Goal: Find specific page/section: Find specific page/section

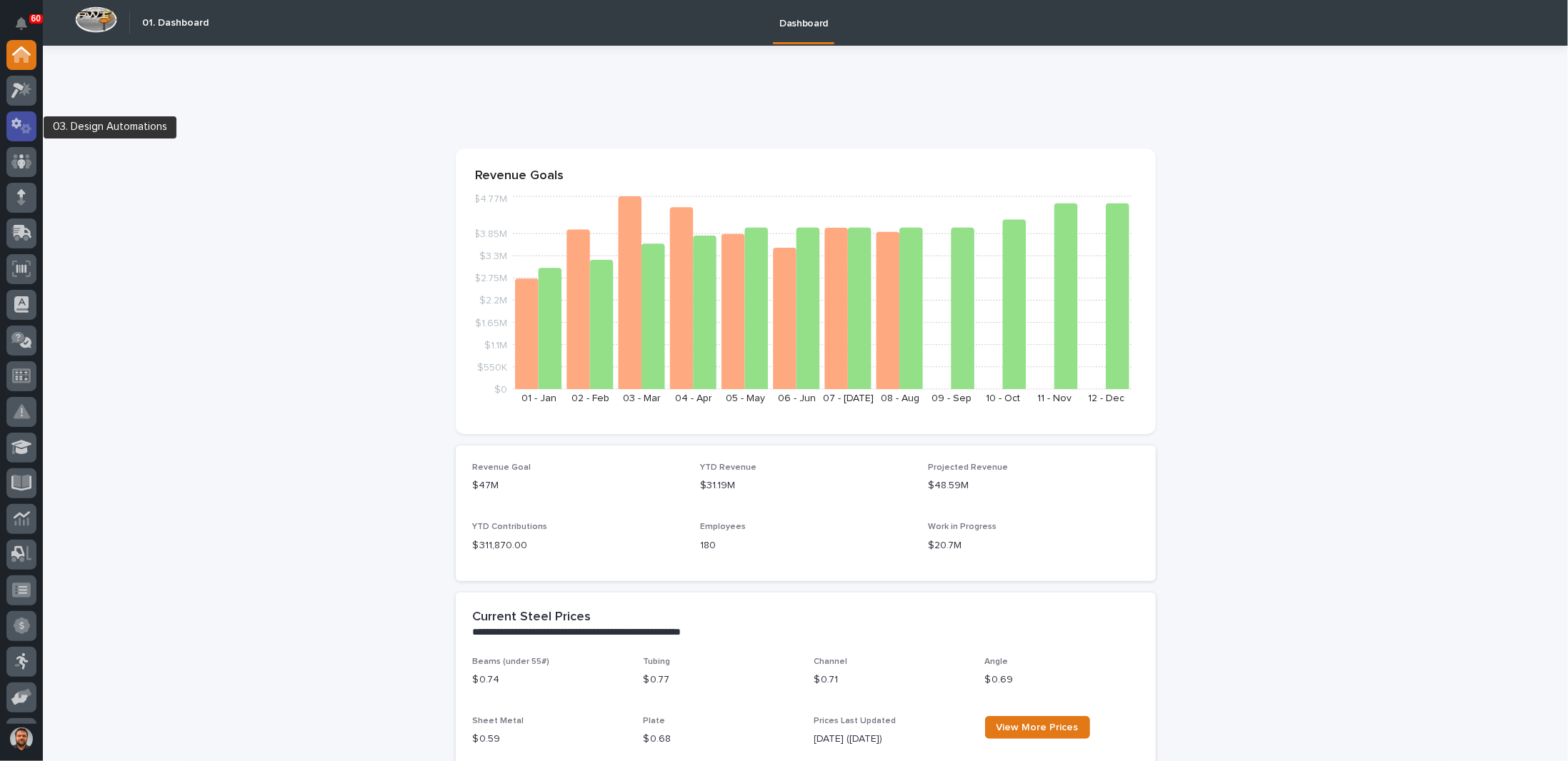
click at [30, 128] on icon at bounding box center [26, 129] width 10 height 10
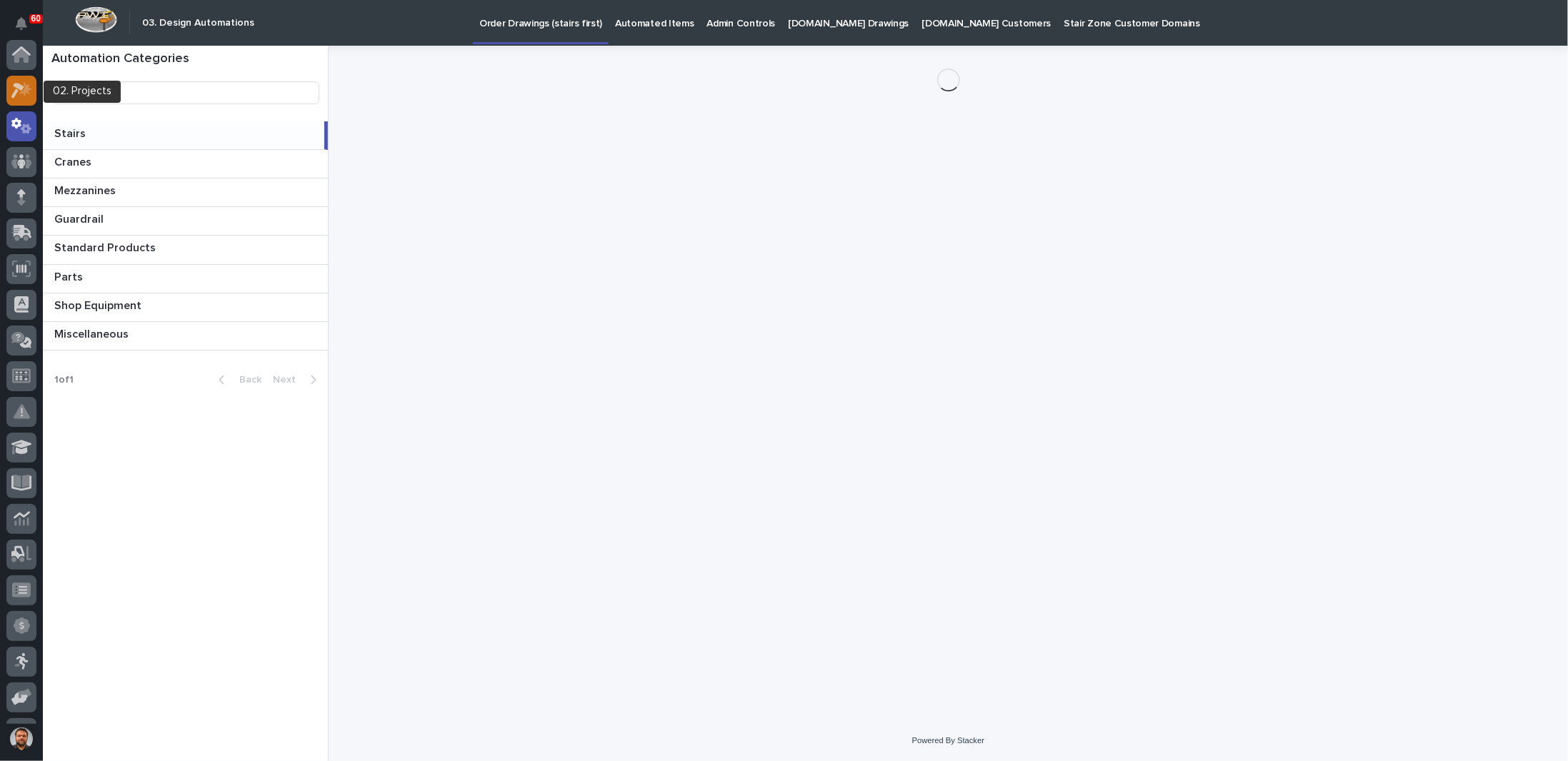
click at [27, 95] on icon at bounding box center [21, 90] width 21 height 16
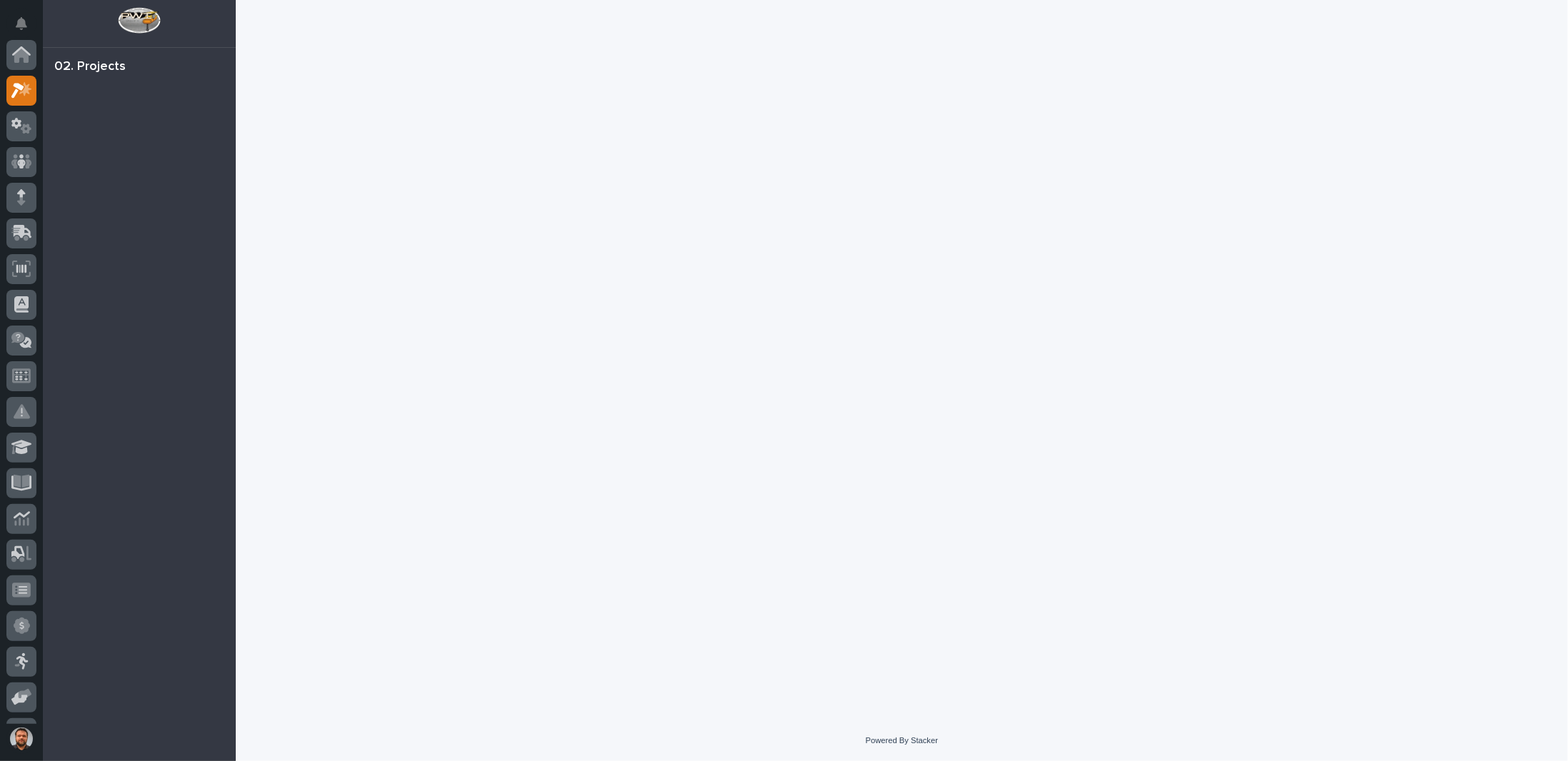
scroll to position [36, 0]
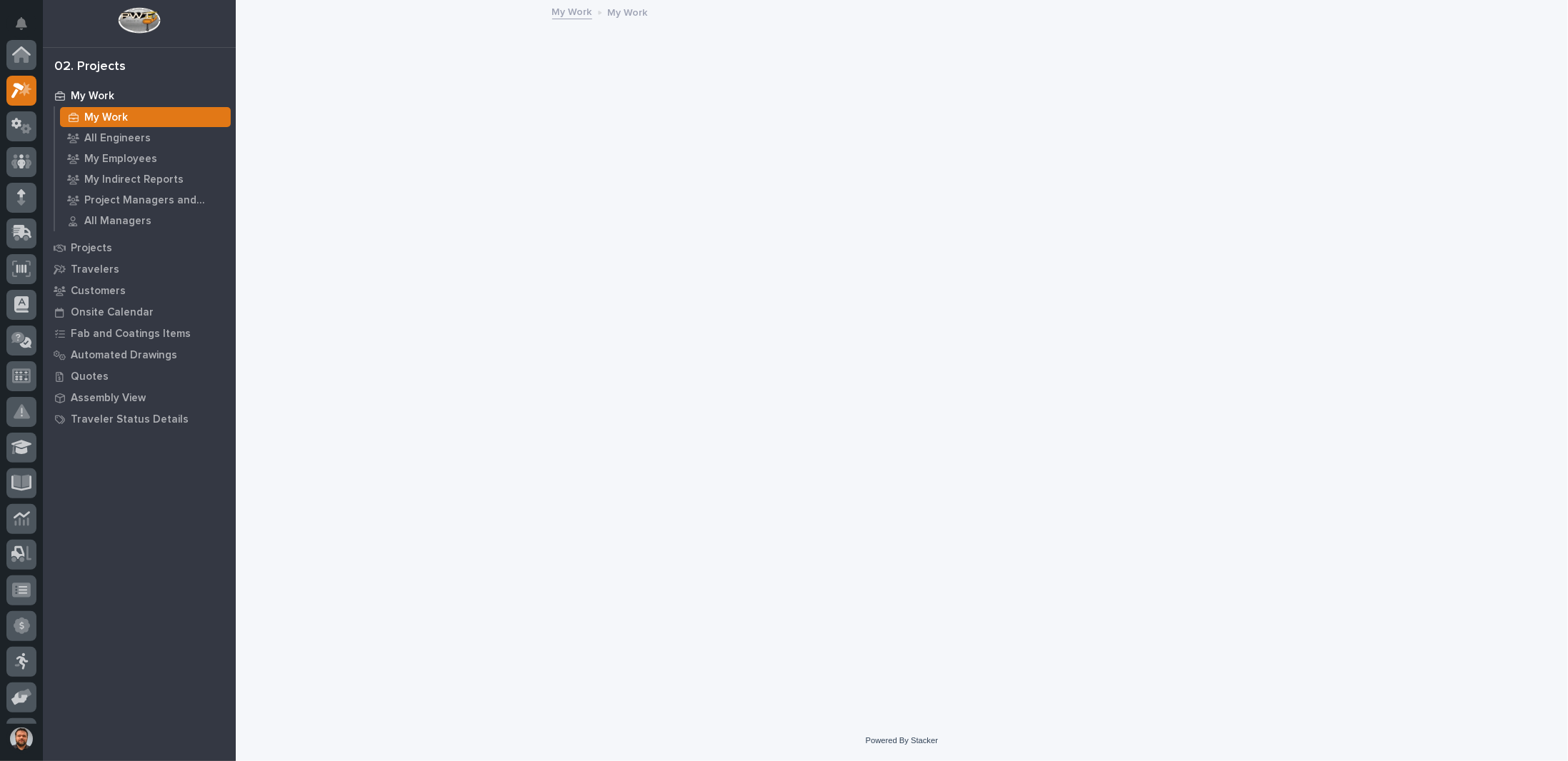
scroll to position [36, 0]
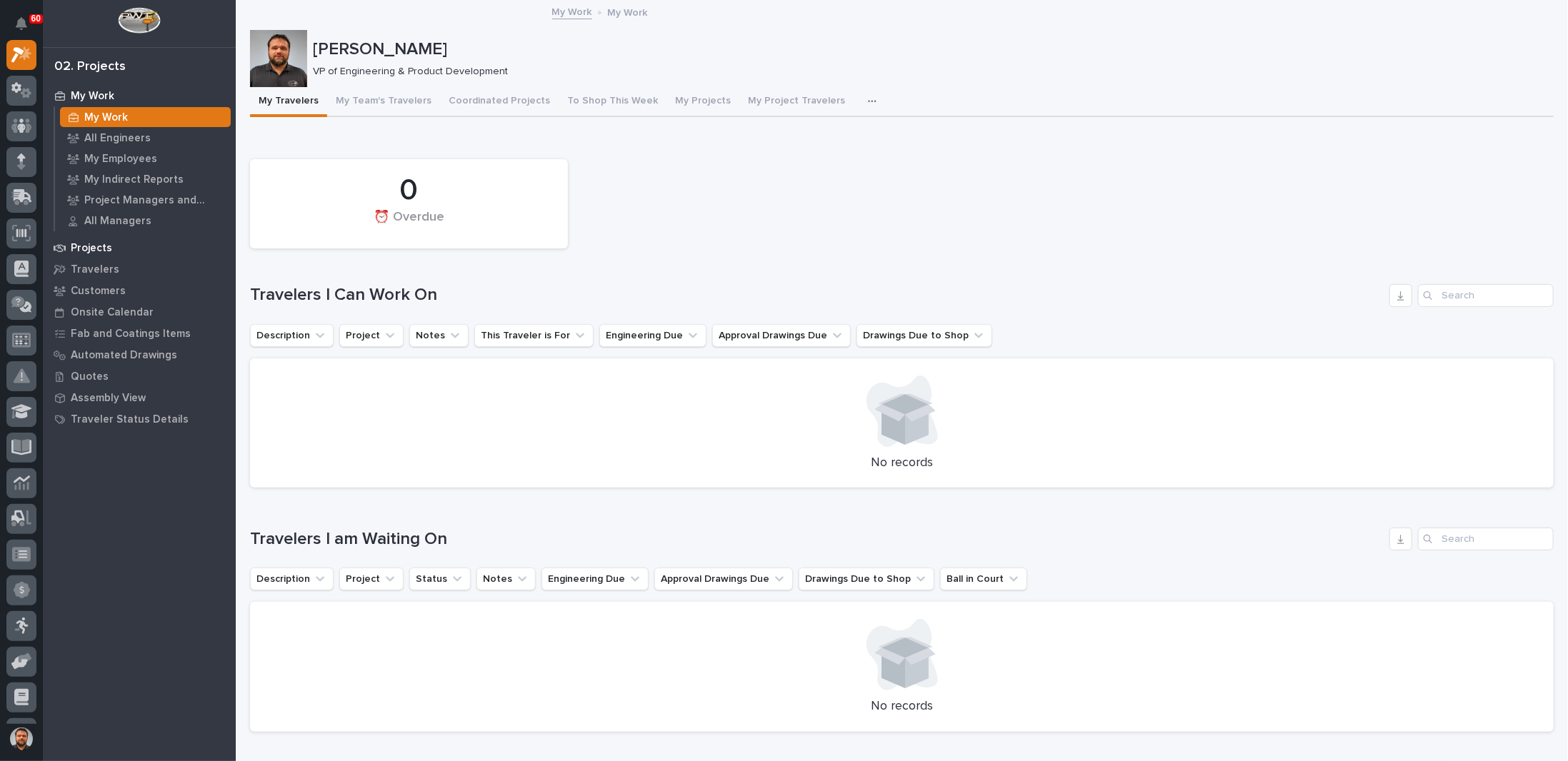
click at [95, 249] on p "Projects" at bounding box center [91, 248] width 41 height 13
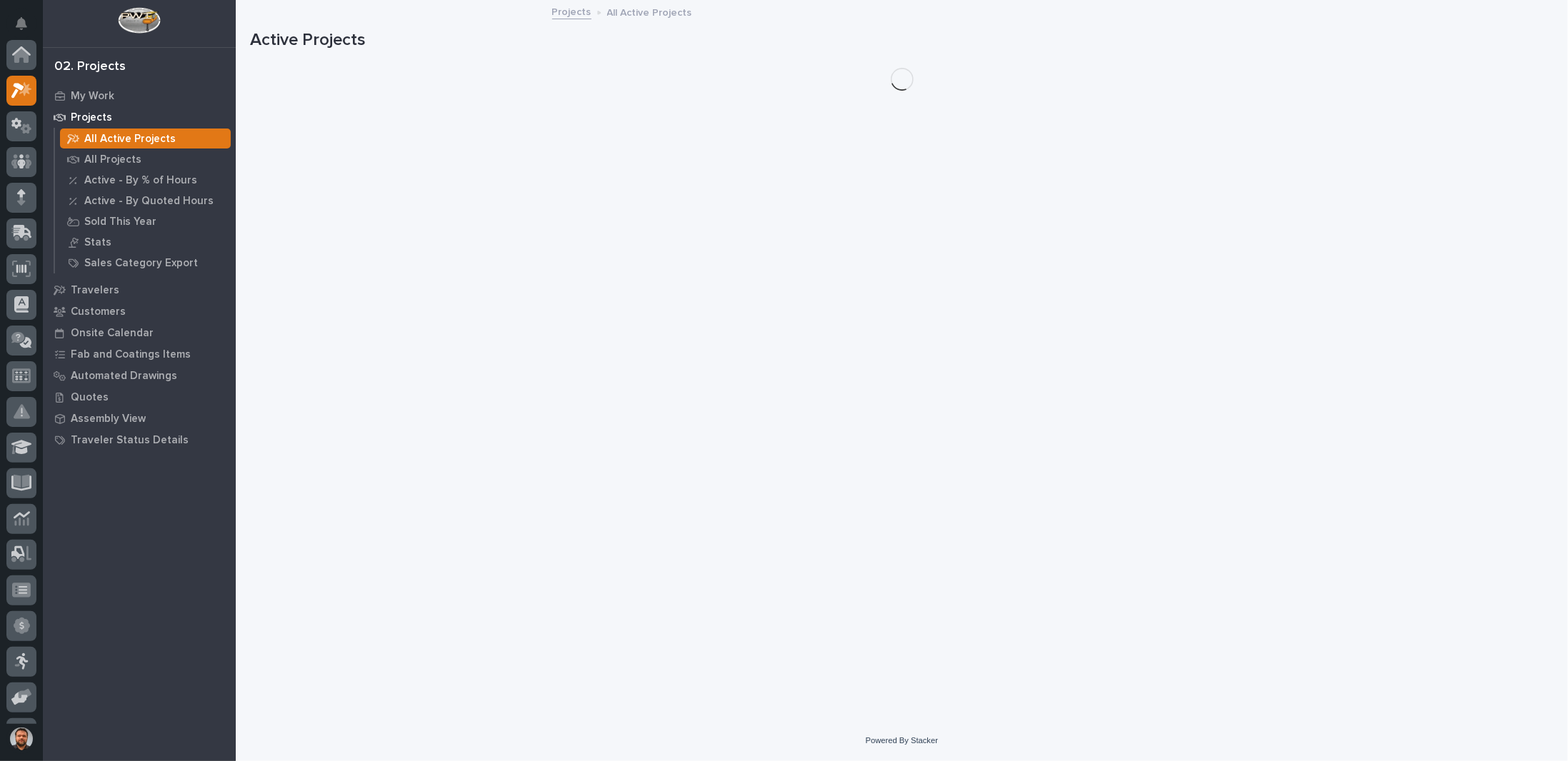
scroll to position [36, 0]
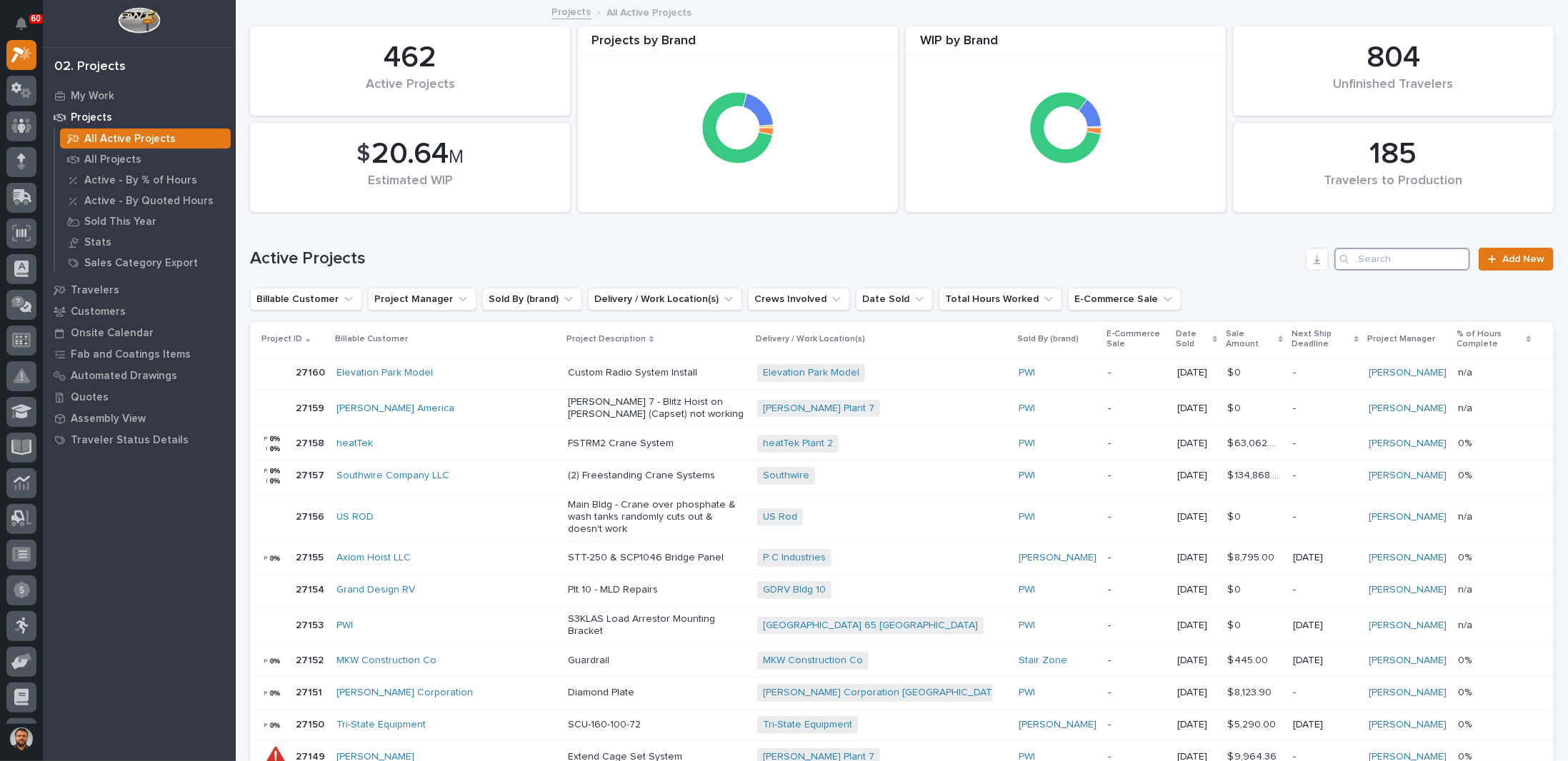
click at [1379, 259] on input "Search" at bounding box center [1402, 259] width 136 height 23
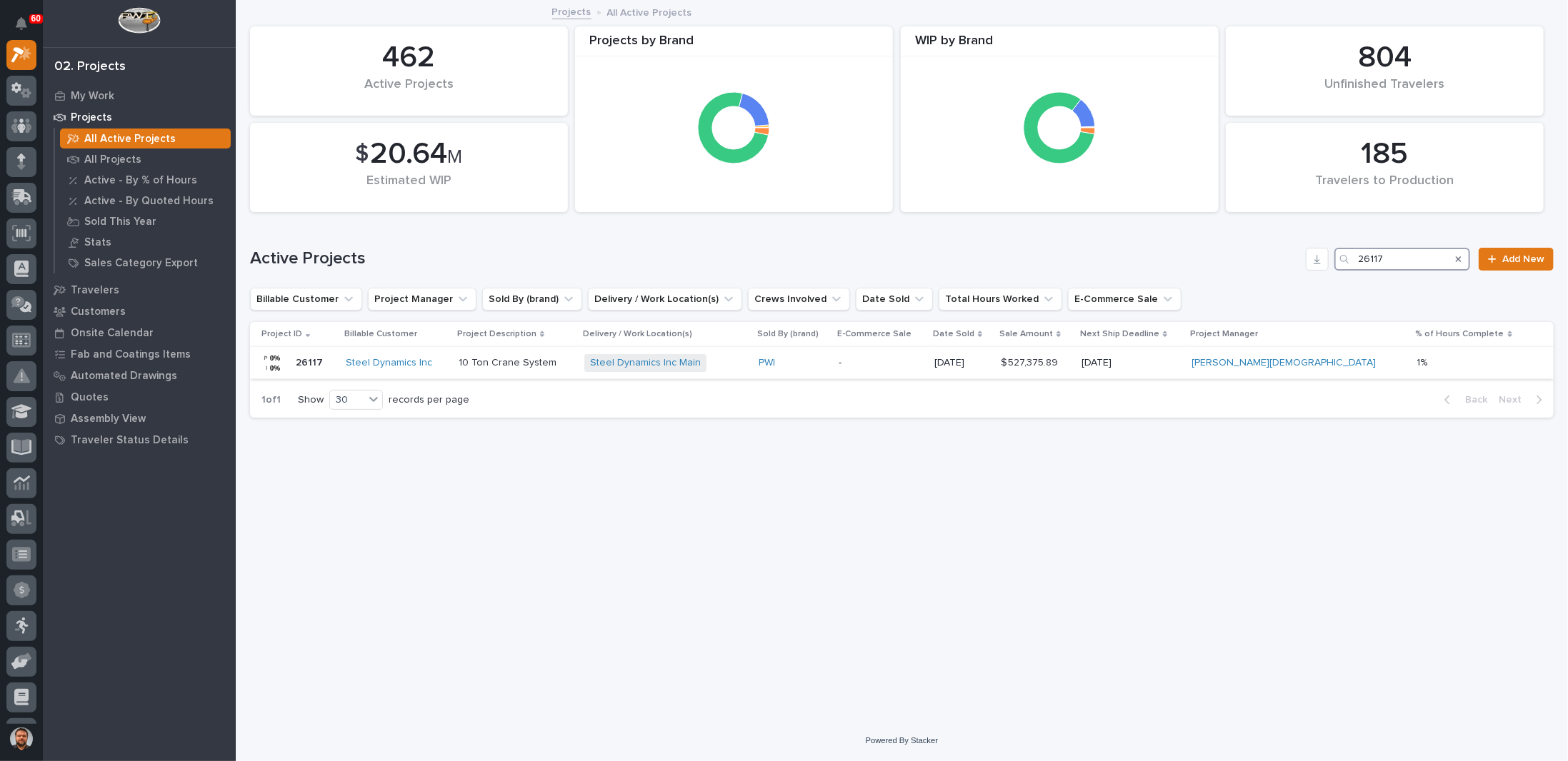
type input "26117"
click at [747, 365] on div "Steel Dynamics Inc Main + 0" at bounding box center [666, 362] width 163 height 18
